Goal: Information Seeking & Learning: Understand process/instructions

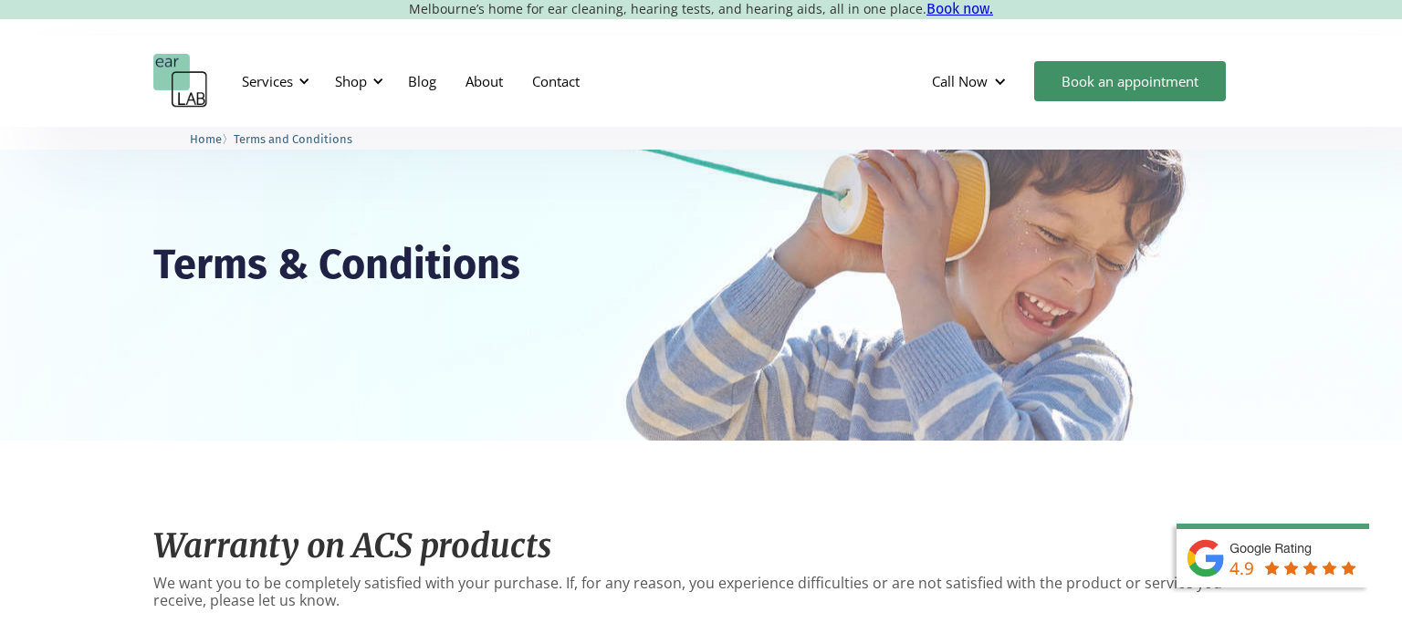
scroll to position [578, 0]
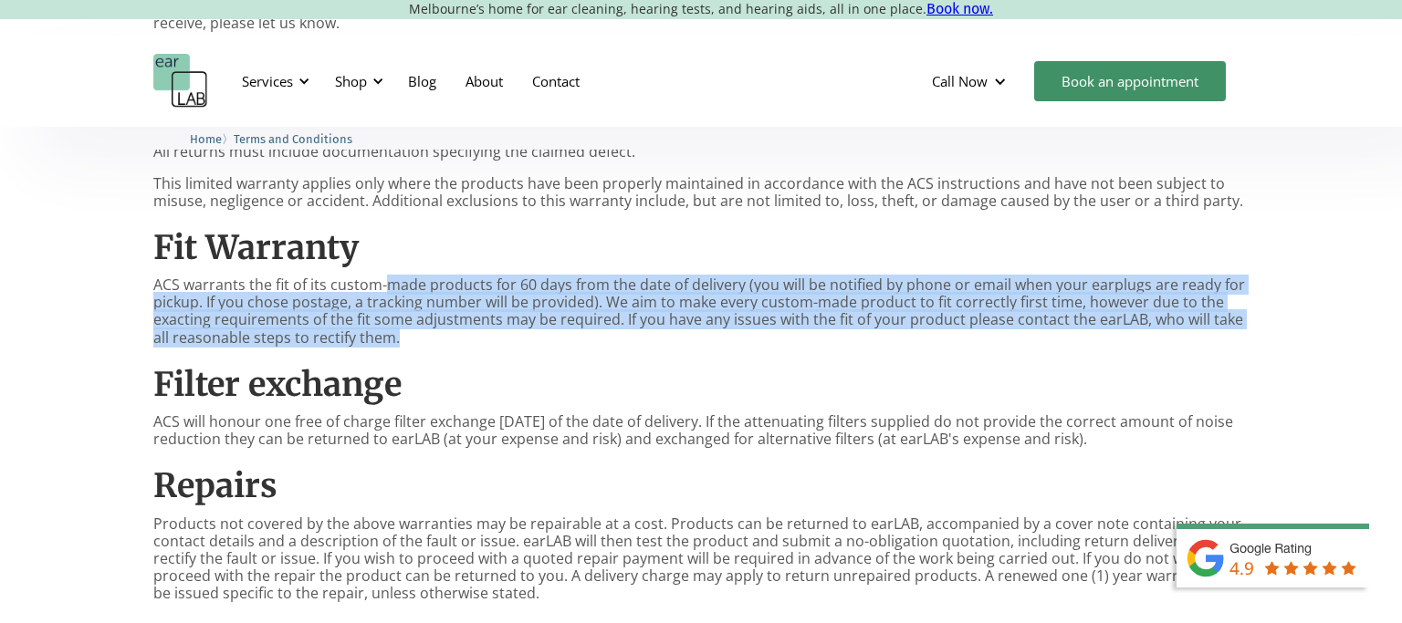
click at [704, 338] on div "Warranty on ACS products We want you to be completely satisfied with your purch…" at bounding box center [700, 596] width 1095 height 1330
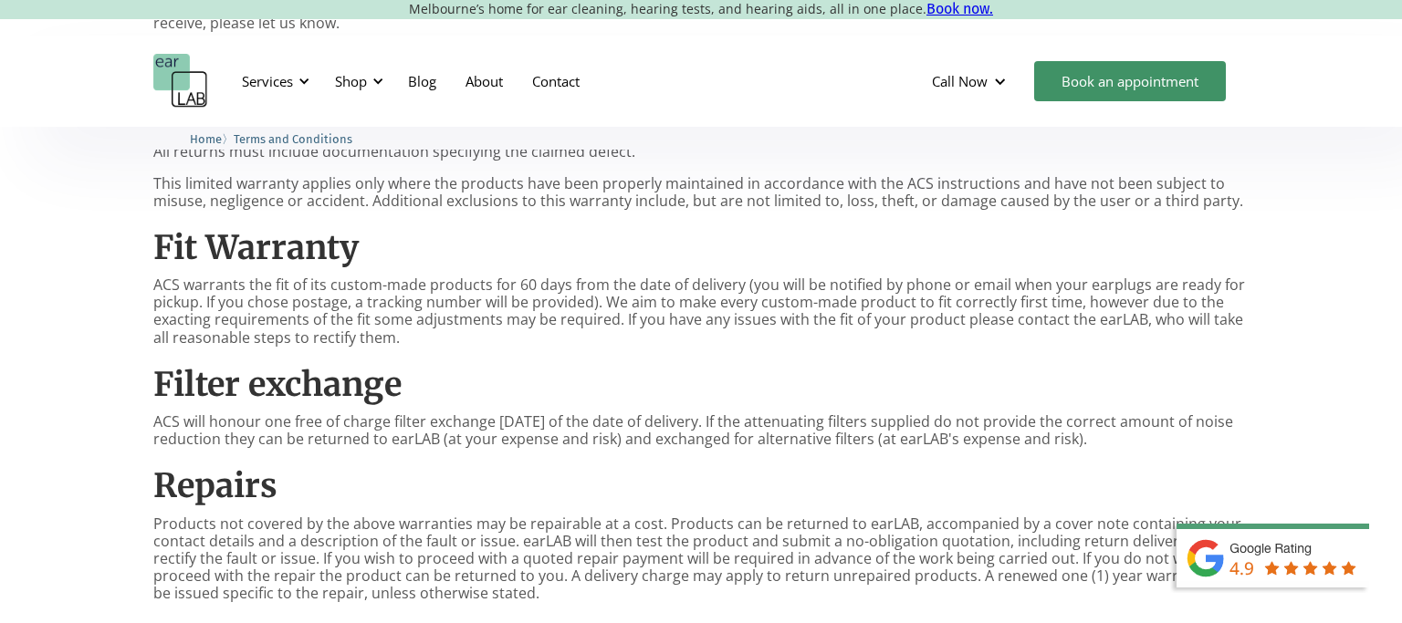
click at [704, 338] on p "ACS warrants the fit of its custom-made products for 60 days from the date of d…" at bounding box center [700, 311] width 1095 height 70
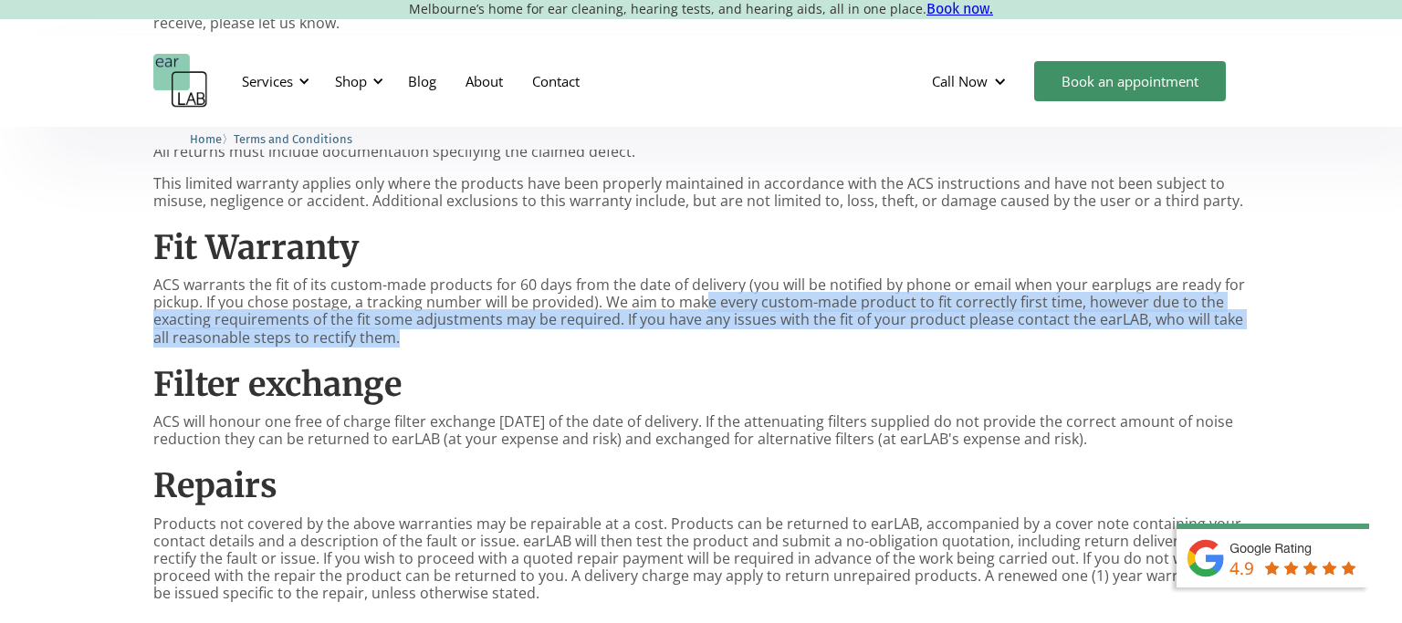
drag, startPoint x: 703, startPoint y: 301, endPoint x: 710, endPoint y: 350, distance: 49.8
click at [710, 350] on div "Warranty on ACS products We want you to be completely satisfied with your purch…" at bounding box center [700, 596] width 1095 height 1330
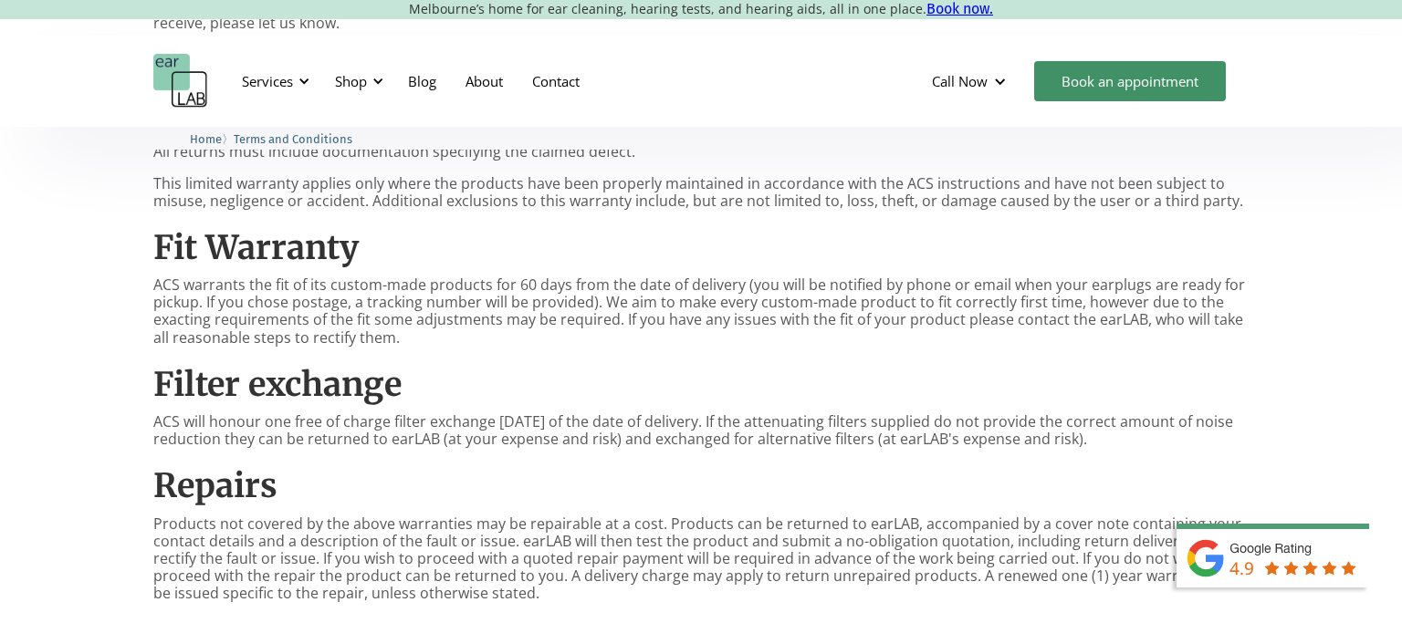
click at [710, 350] on div "Warranty on ACS products We want you to be completely satisfied with your purch…" at bounding box center [700, 596] width 1095 height 1330
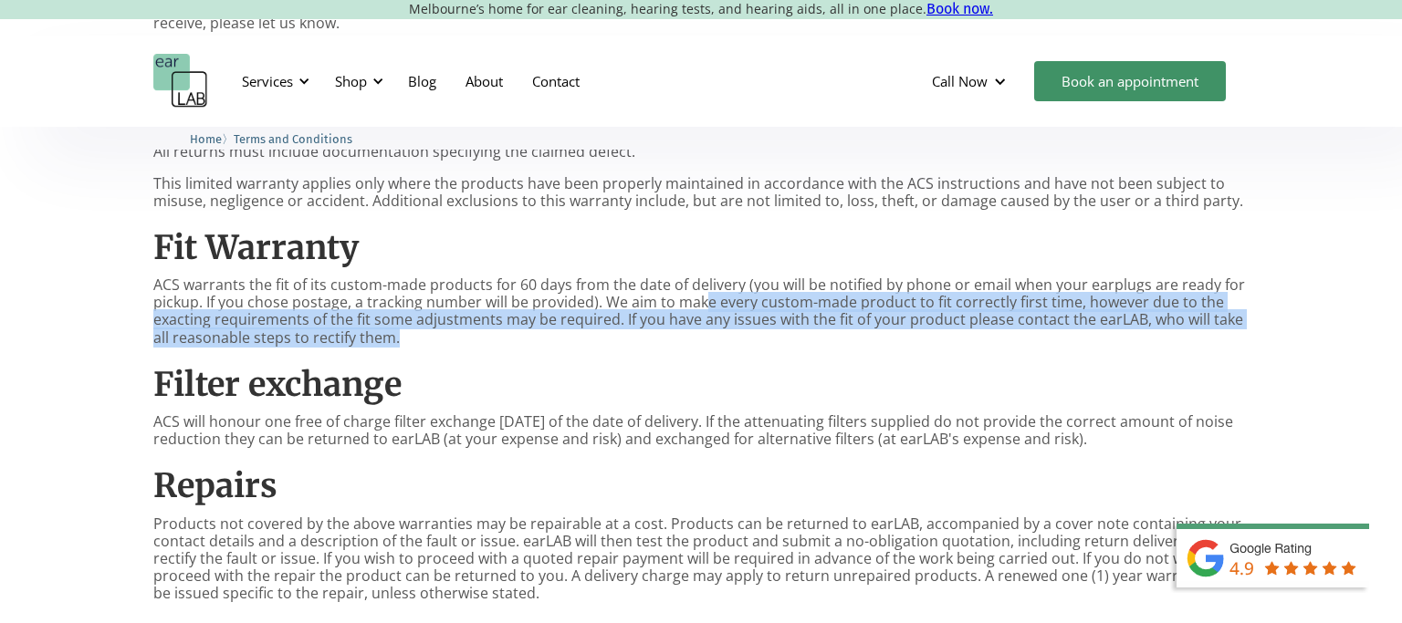
drag, startPoint x: 704, startPoint y: 301, endPoint x: 712, endPoint y: 349, distance: 48.2
click at [712, 349] on div "Warranty on ACS products We want you to be completely satisfied with your purch…" at bounding box center [700, 596] width 1095 height 1330
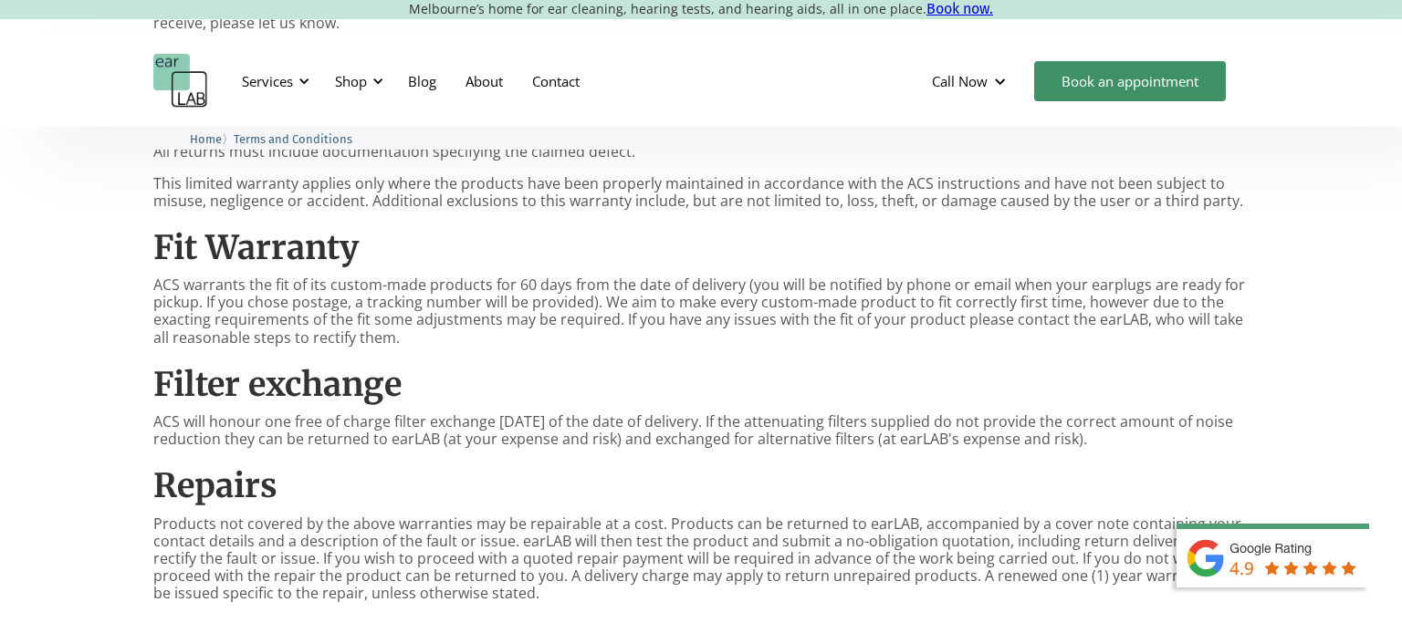
click at [712, 349] on div "Warranty on ACS products We want you to be completely satisfied with your purch…" at bounding box center [700, 596] width 1095 height 1330
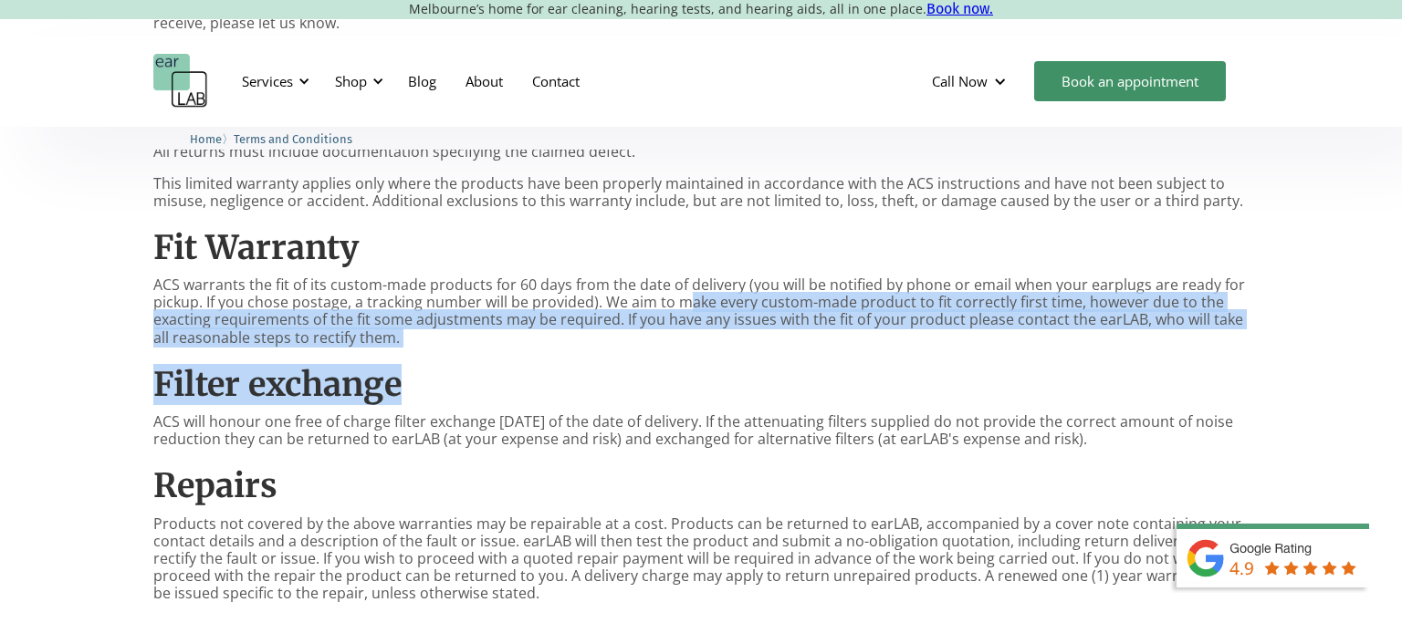
drag, startPoint x: 686, startPoint y: 299, endPoint x: 711, endPoint y: 377, distance: 81.4
click at [711, 377] on div "Warranty on ACS products We want you to be completely satisfied with your purch…" at bounding box center [700, 596] width 1095 height 1330
click at [711, 377] on h2 "Filter exchange" at bounding box center [700, 384] width 1095 height 39
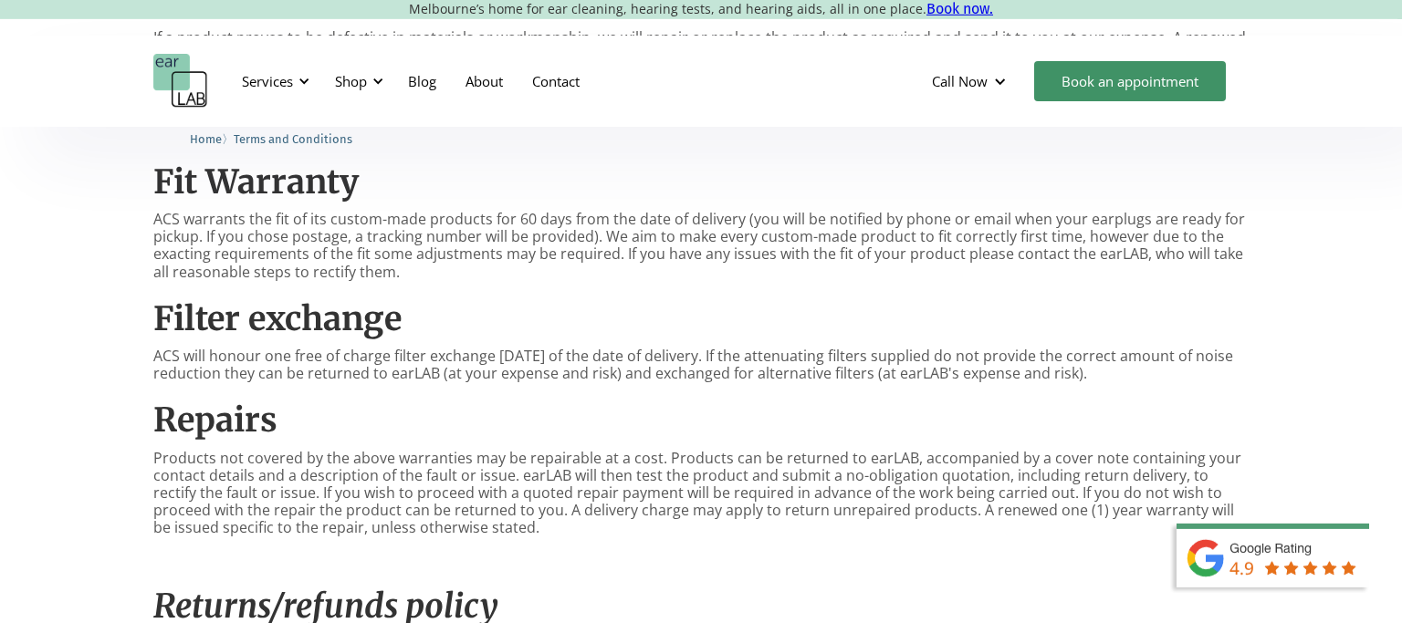
scroll to position [674, 0]
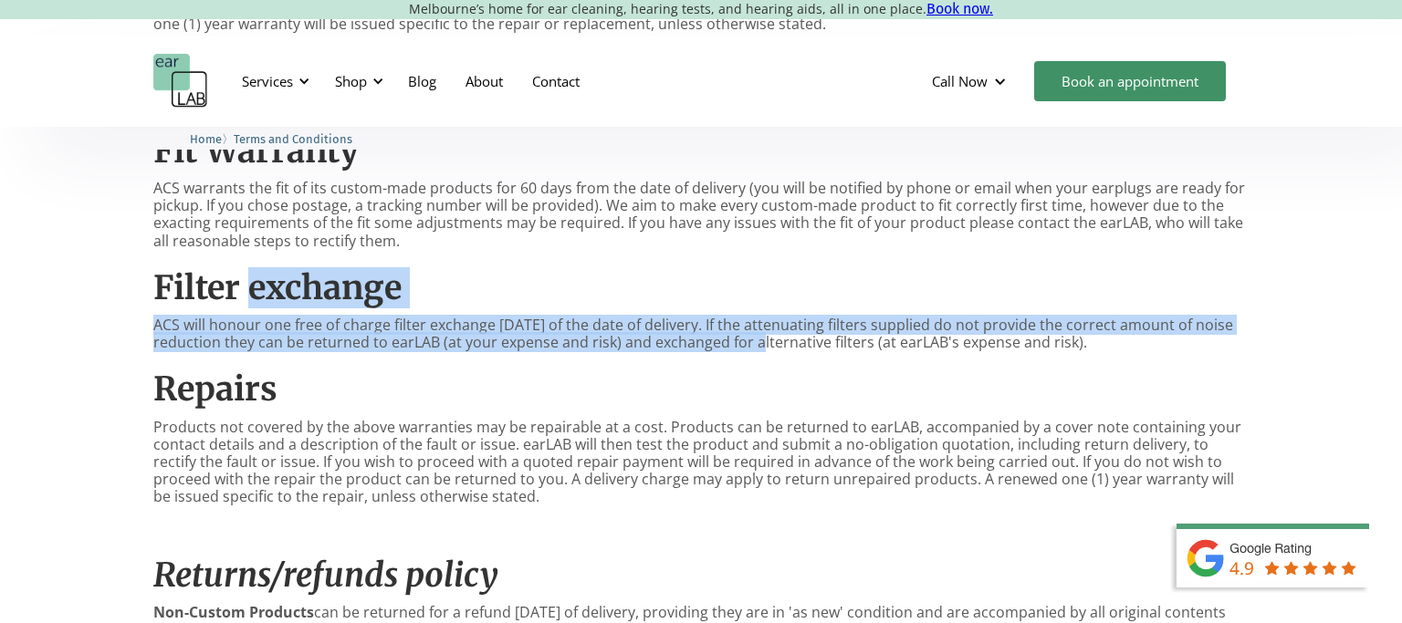
drag, startPoint x: 248, startPoint y: 299, endPoint x: 747, endPoint y: 343, distance: 501.0
click at [747, 343] on div "Warranty on ACS products We want you to be completely satisfied with your purch…" at bounding box center [700, 499] width 1095 height 1330
click at [747, 343] on p "ACS will honour one free of charge filter exchange [DATE] of the date of delive…" at bounding box center [700, 334] width 1095 height 35
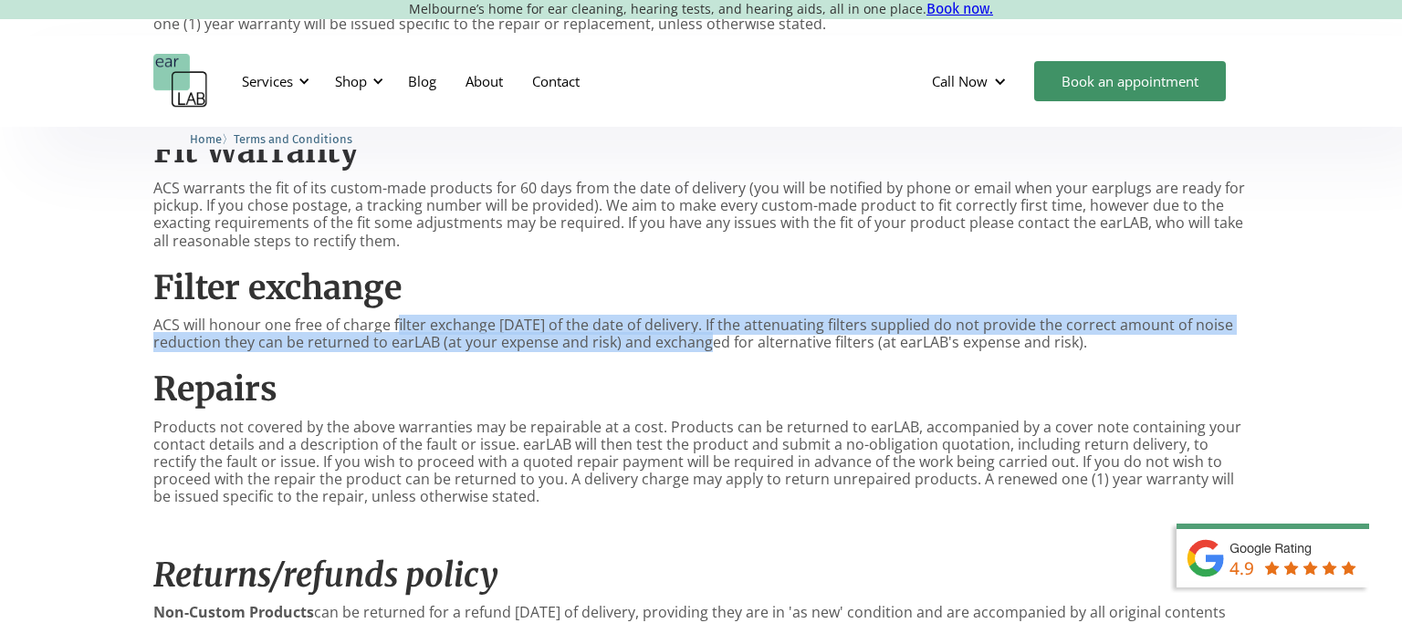
drag, startPoint x: 398, startPoint y: 329, endPoint x: 686, endPoint y: 341, distance: 288.6
click at [686, 341] on p "ACS will honour one free of charge filter exchange [DATE] of the date of delive…" at bounding box center [700, 334] width 1095 height 35
drag, startPoint x: 688, startPoint y: 326, endPoint x: 699, endPoint y: 357, distance: 32.9
click at [699, 357] on div "Warranty on ACS products We want you to be completely satisfied with your purch…" at bounding box center [700, 499] width 1095 height 1330
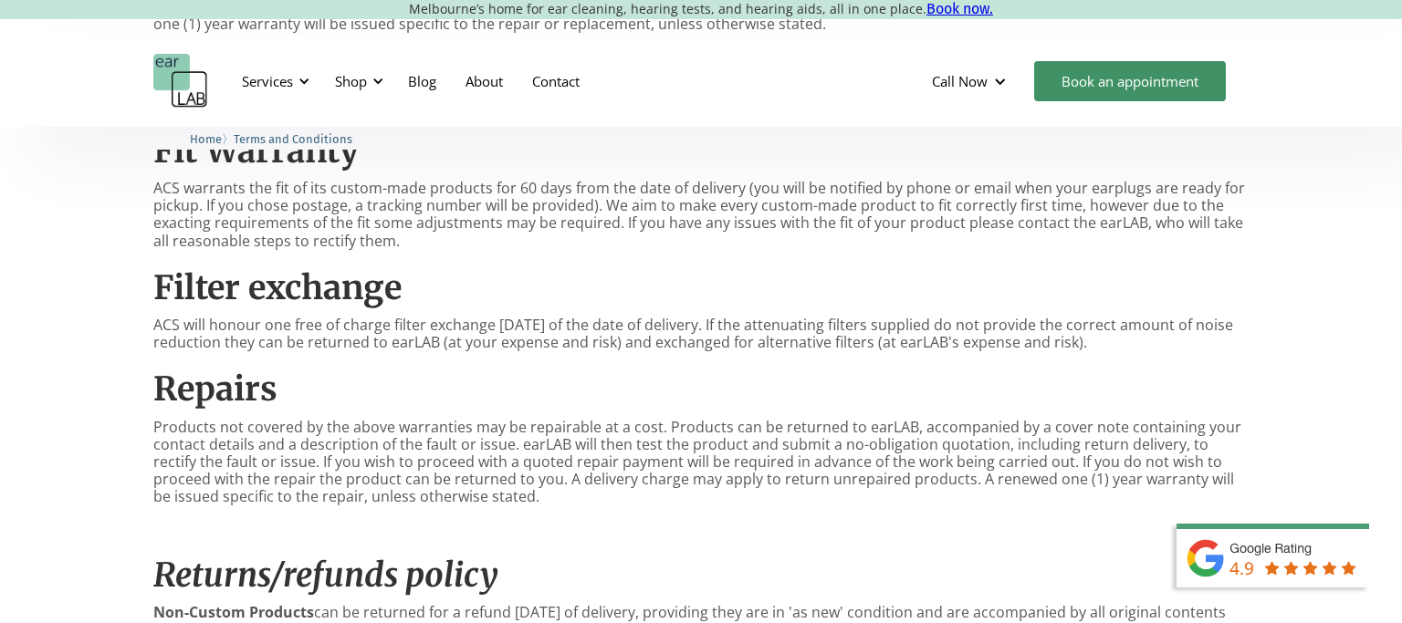
click at [699, 357] on div "Warranty on ACS products We want you to be completely satisfied with your purch…" at bounding box center [700, 499] width 1095 height 1330
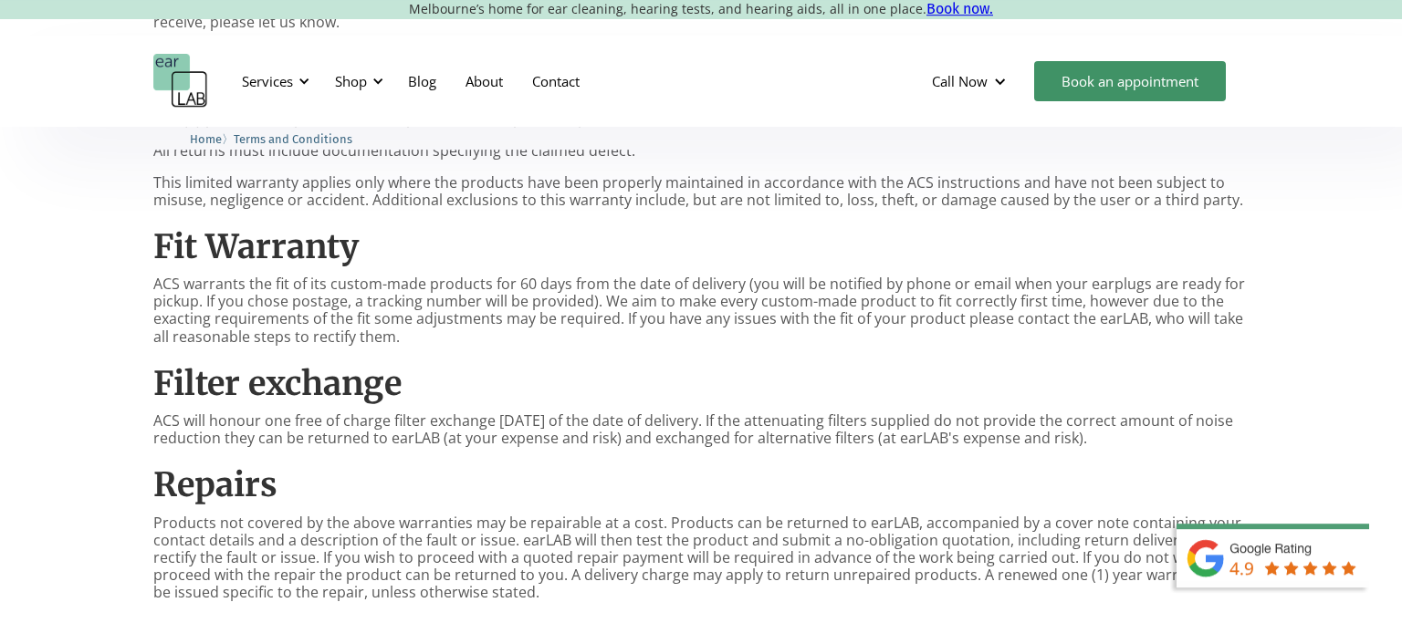
scroll to position [578, 0]
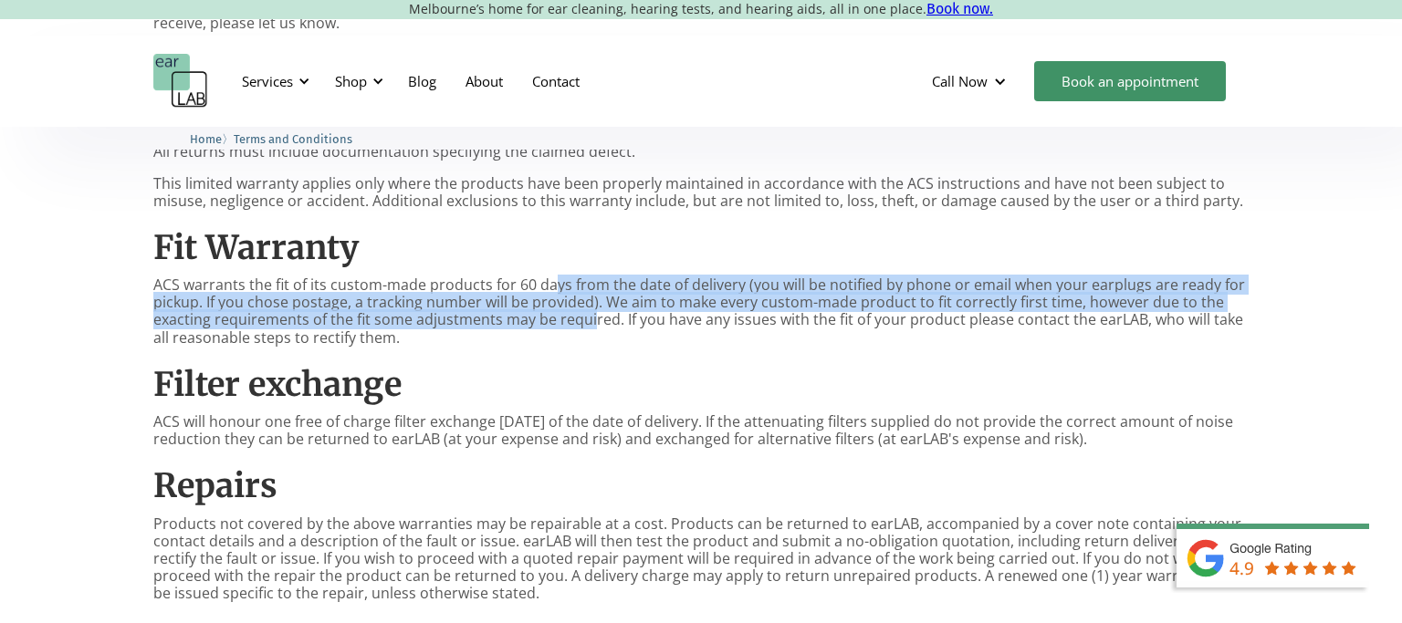
drag, startPoint x: 552, startPoint y: 284, endPoint x: 591, endPoint y: 323, distance: 55.5
click at [591, 323] on p "ACS warrants the fit of its custom-made products for 60 days from the date of d…" at bounding box center [700, 311] width 1095 height 70
click at [593, 324] on p "ACS warrants the fit of its custom-made products for 60 days from the date of d…" at bounding box center [700, 311] width 1095 height 70
